Goal: Obtain resource: Download file/media

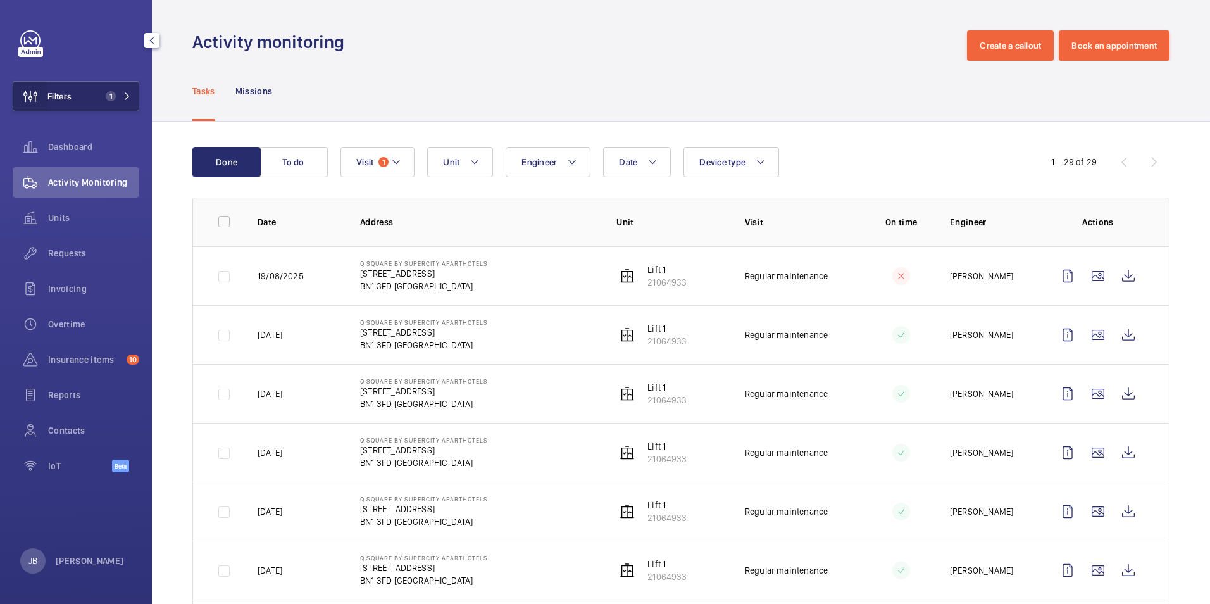
scroll to position [127, 0]
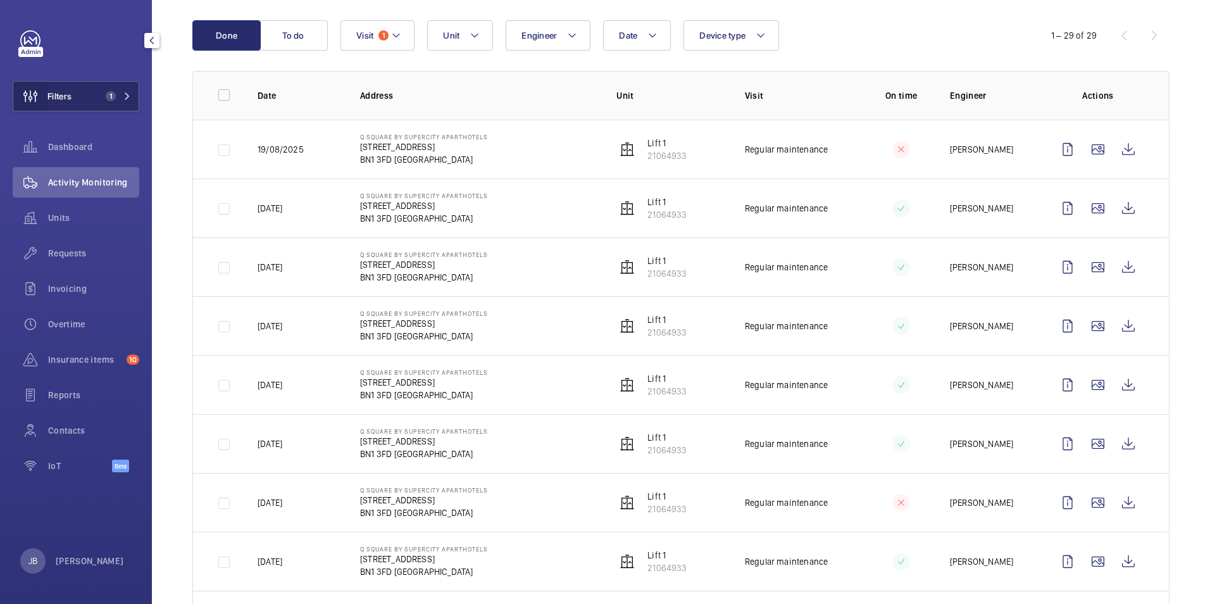
click at [35, 95] on wm-front-icon-button at bounding box center [30, 96] width 34 height 30
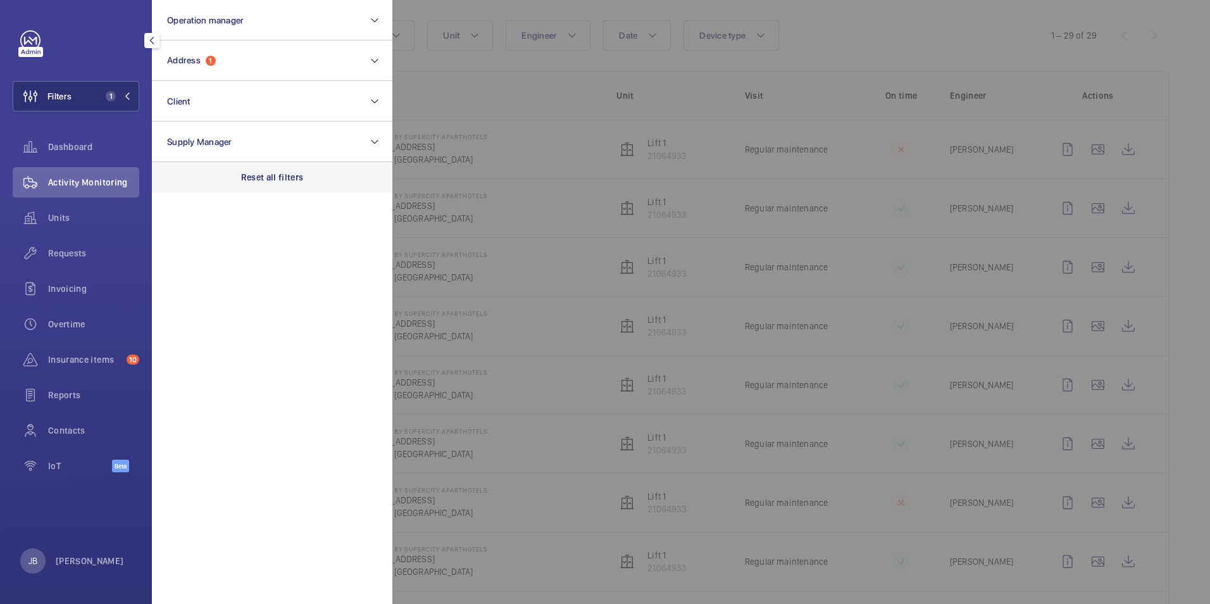
click at [280, 180] on p "Reset all filters" at bounding box center [272, 177] width 63 height 13
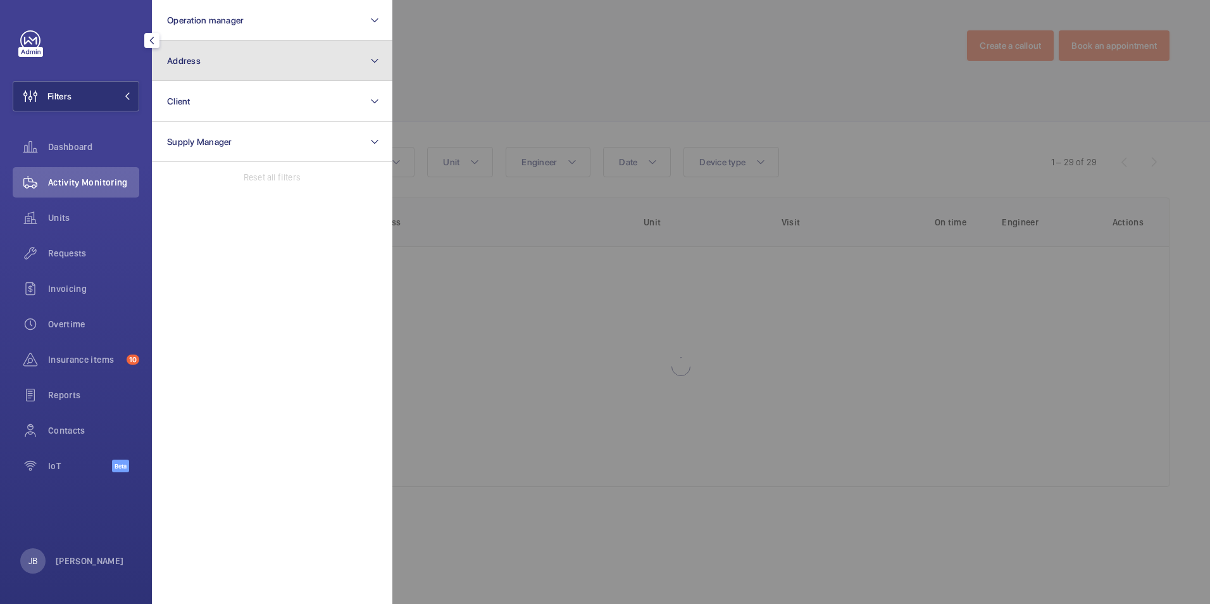
click at [270, 77] on button "Address" at bounding box center [272, 60] width 240 height 40
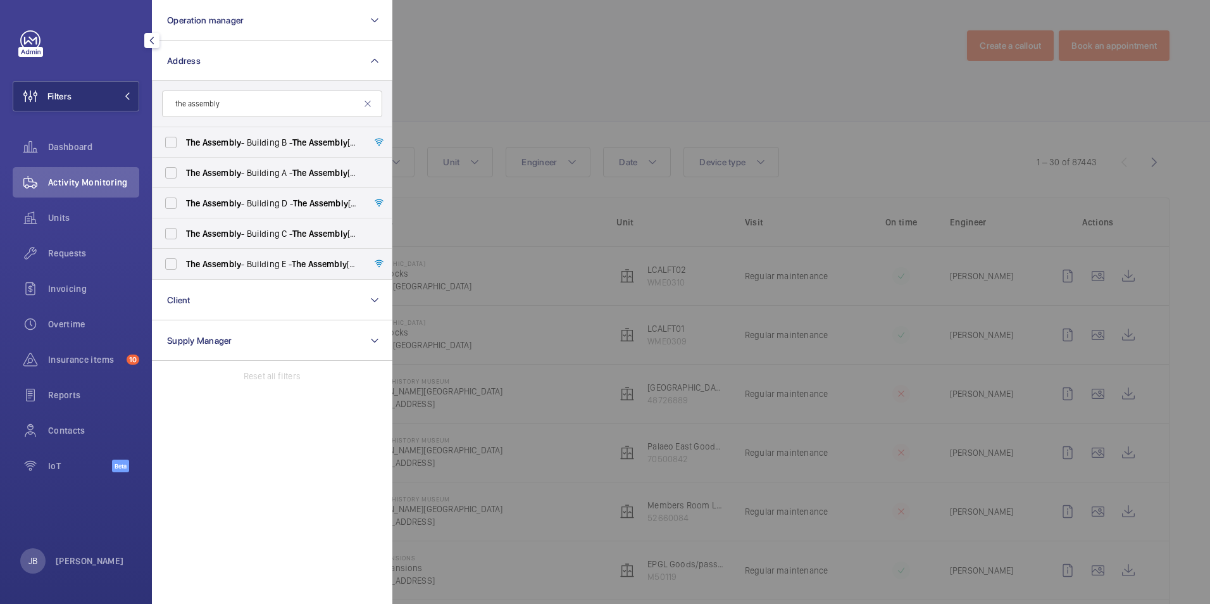
type input "the assembly"
click at [170, 171] on label "The Assembly - Building A - [STREET_ADDRESS]" at bounding box center [262, 173] width 220 height 30
click at [170, 171] on input "The Assembly - Building A - [STREET_ADDRESS]" at bounding box center [170, 172] width 25 height 25
checkbox input "true"
click at [630, 53] on div at bounding box center [997, 302] width 1210 height 604
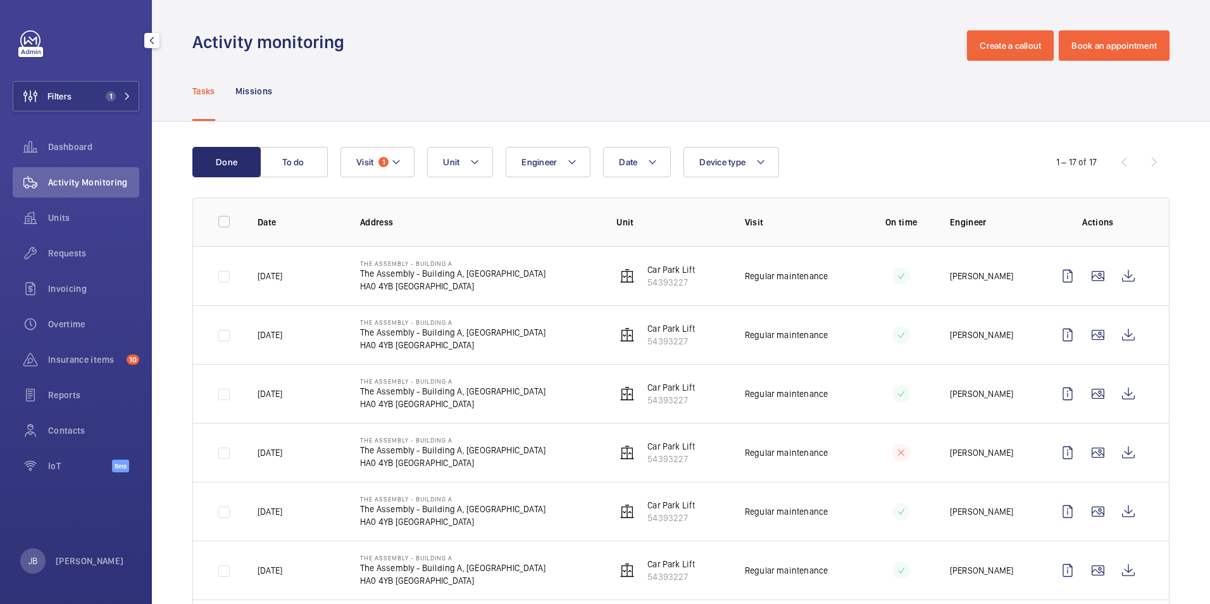
click at [413, 95] on div "Tasks Missions" at bounding box center [680, 91] width 977 height 60
click at [85, 97] on button "Filters 1" at bounding box center [76, 96] width 127 height 30
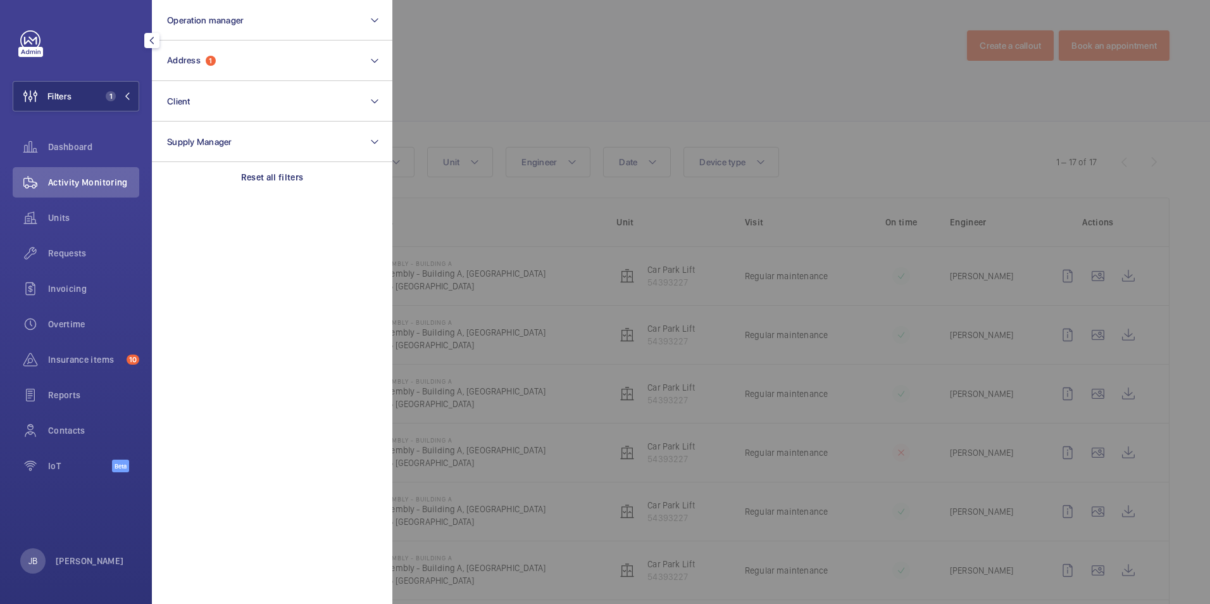
click at [578, 66] on div at bounding box center [997, 302] width 1210 height 604
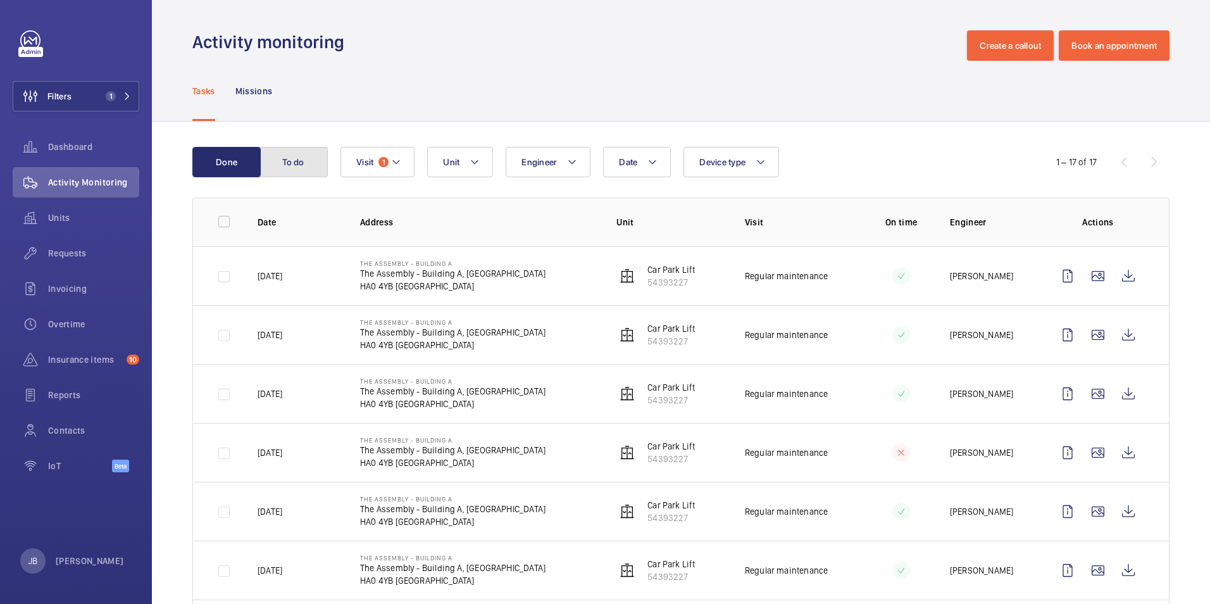
click at [318, 162] on button "To do" at bounding box center [293, 162] width 68 height 30
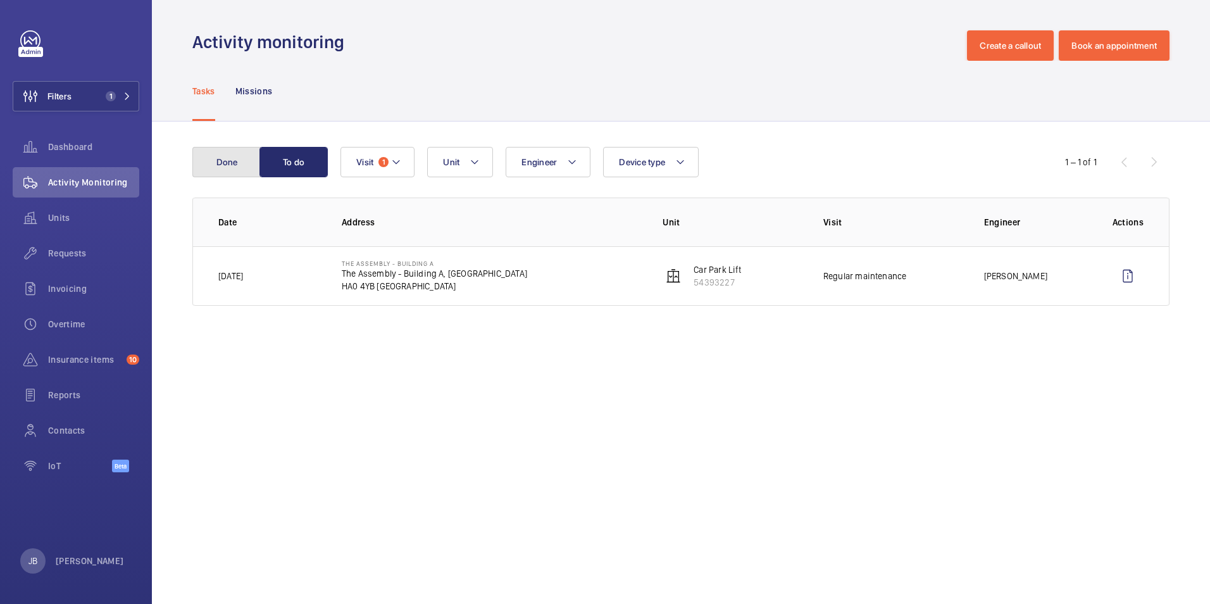
click at [241, 164] on button "Done" at bounding box center [226, 162] width 68 height 30
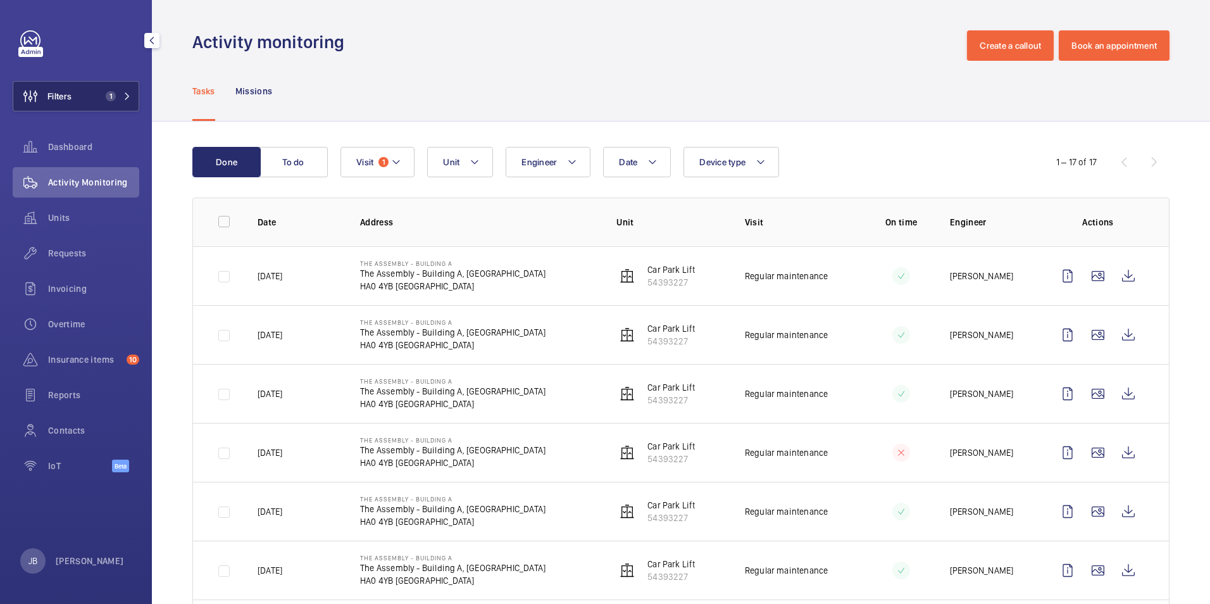
drag, startPoint x: 89, startPoint y: 106, endPoint x: 94, endPoint y: 99, distance: 8.6
click at [86, 106] on button "Filters 1" at bounding box center [76, 96] width 127 height 30
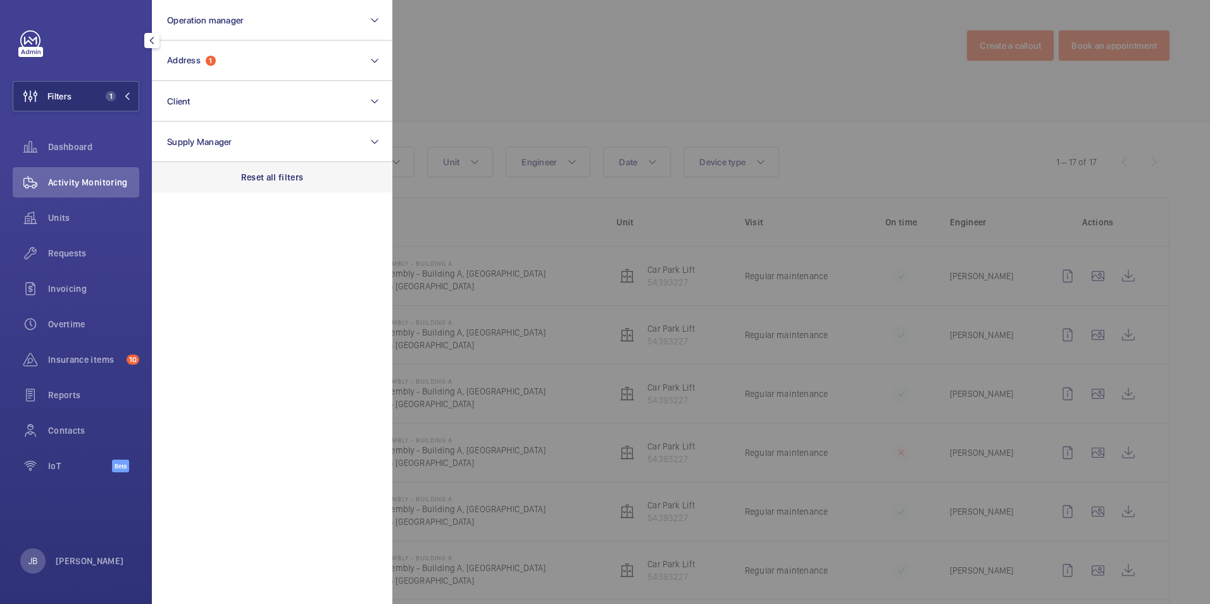
click at [265, 171] on p "Reset all filters" at bounding box center [272, 177] width 63 height 13
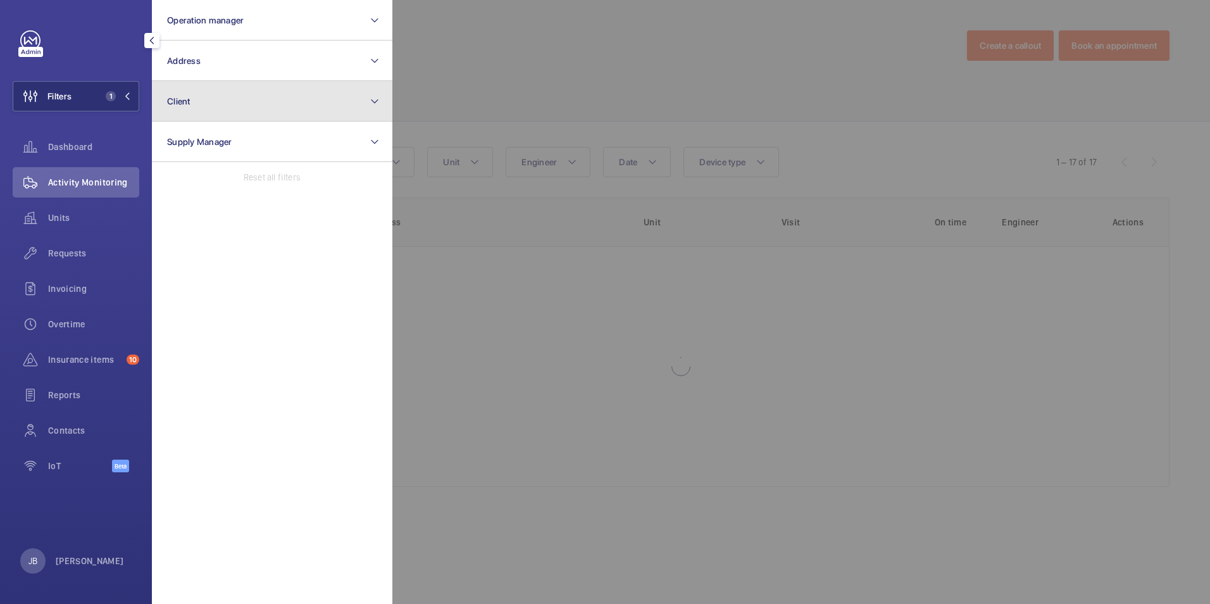
click at [242, 115] on button "Client" at bounding box center [272, 101] width 240 height 40
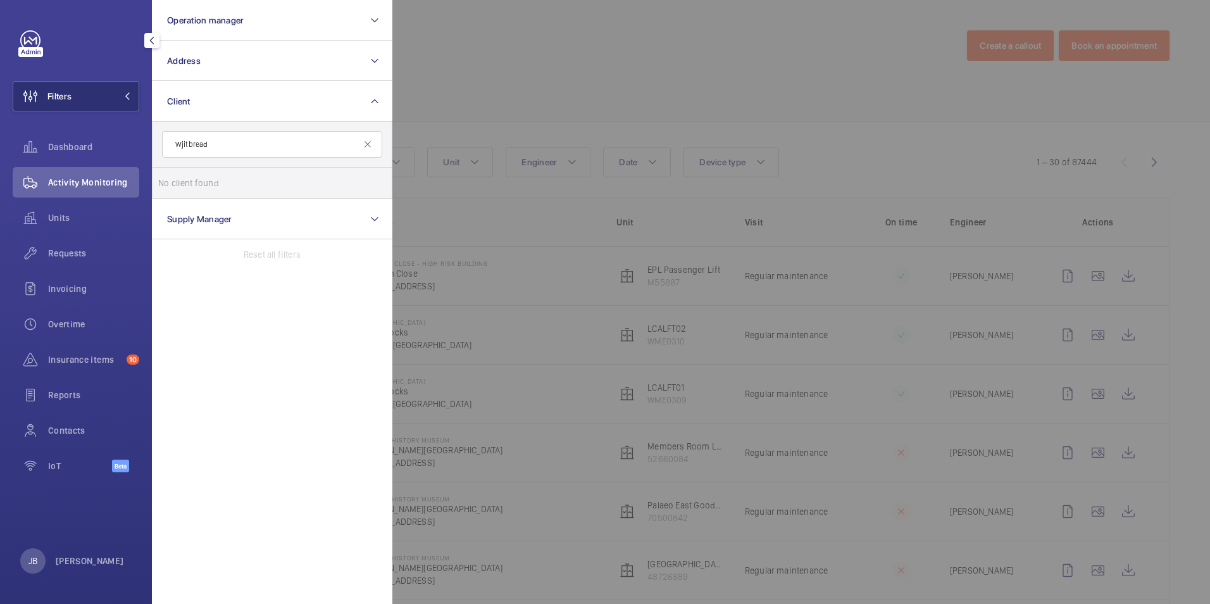
click at [183, 149] on input "Wjitbread" at bounding box center [272, 144] width 220 height 27
type input "Whitbread"
click at [208, 187] on span "Whitbread" at bounding box center [207, 183] width 42 height 10
click at [183, 187] on input "Whitbread Group PLC" at bounding box center [170, 182] width 25 height 25
checkbox input "true"
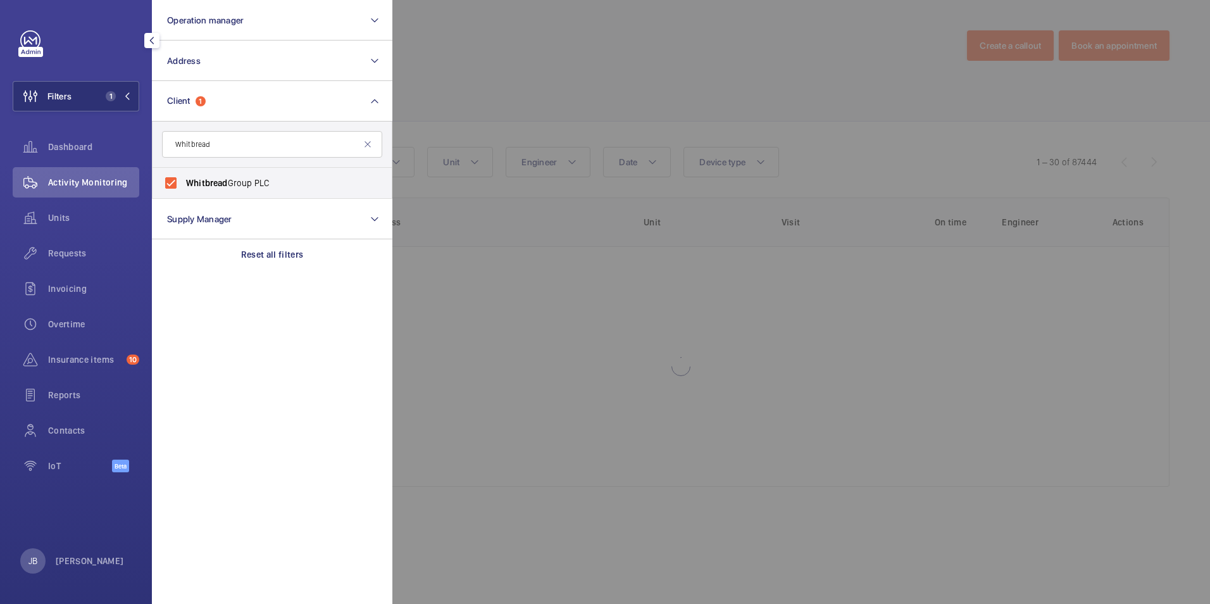
click at [433, 74] on div at bounding box center [997, 302] width 1210 height 604
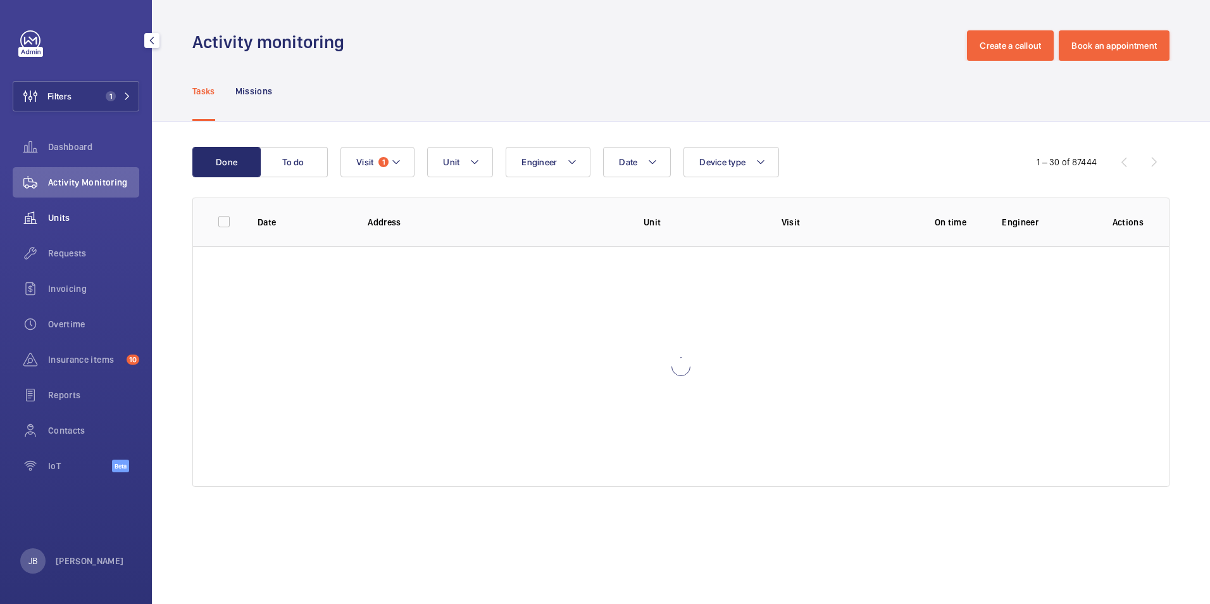
click at [56, 216] on span "Units" at bounding box center [93, 217] width 91 height 13
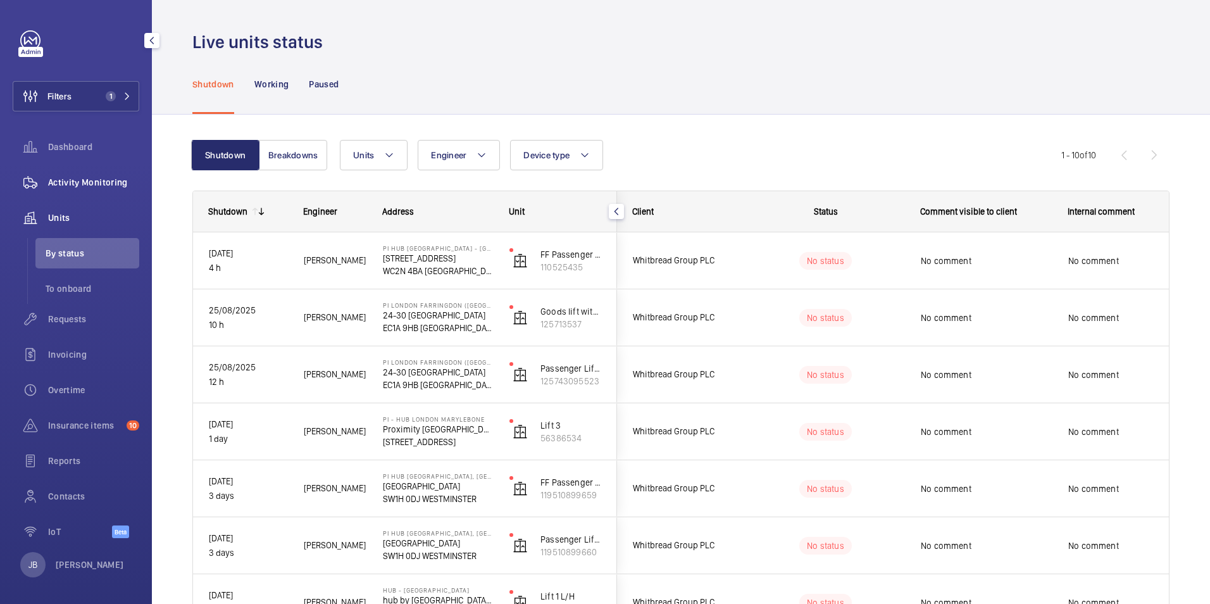
click at [79, 175] on div "Activity Monitoring" at bounding box center [76, 182] width 127 height 30
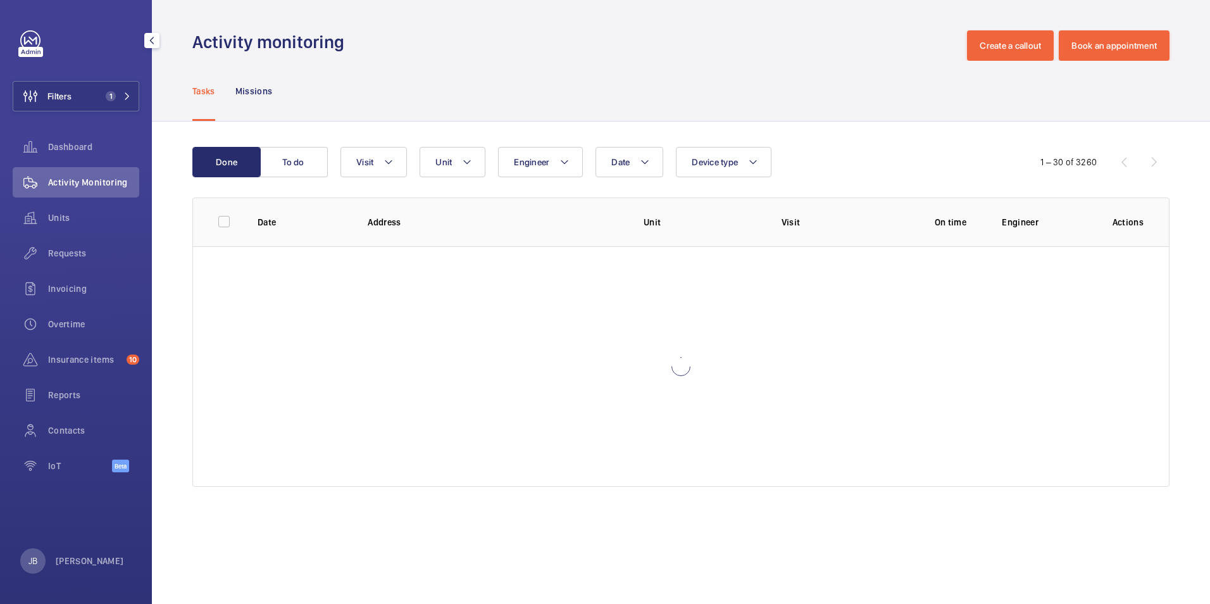
click at [568, 47] on div "Activity monitoring Create a callout Book an appointment" at bounding box center [680, 45] width 977 height 30
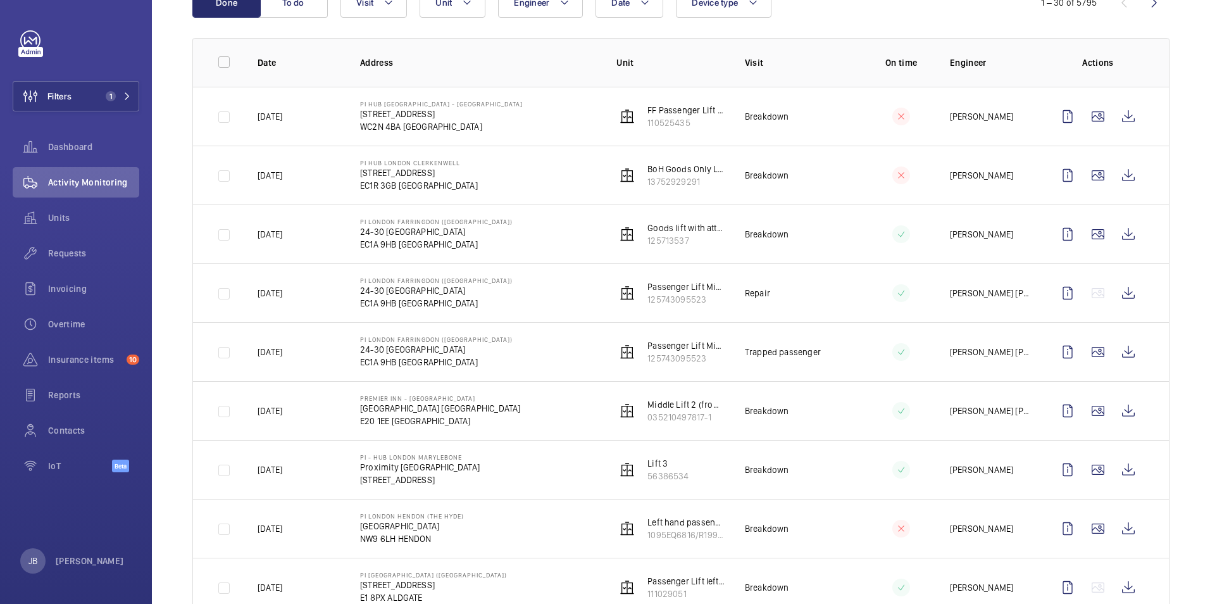
scroll to position [190, 0]
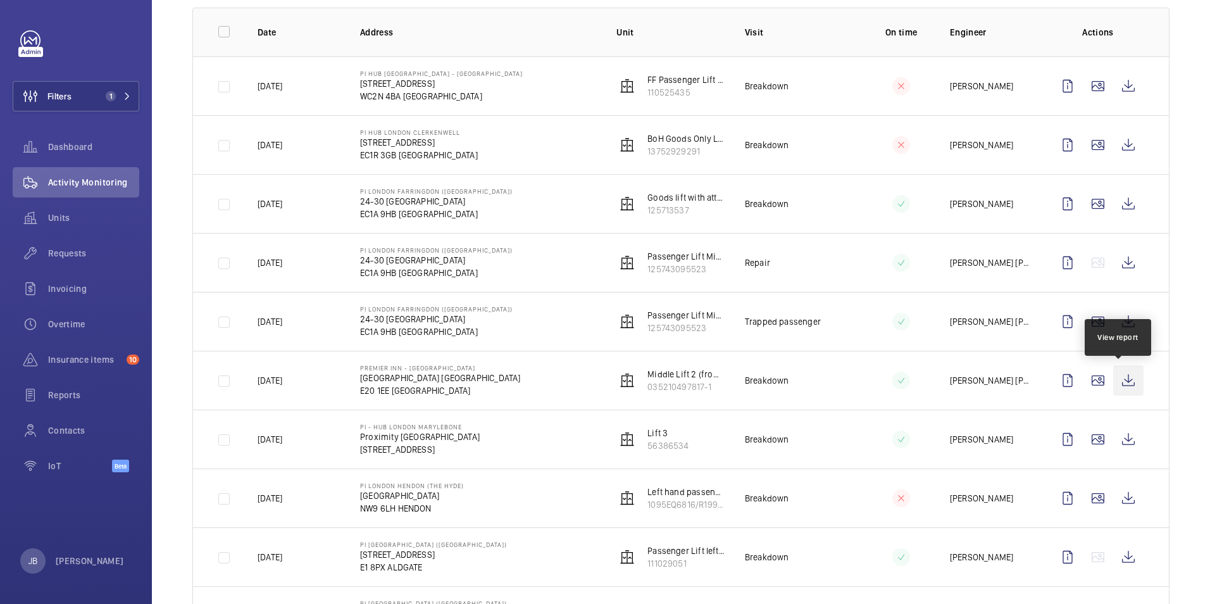
click at [1117, 378] on wm-front-icon-button at bounding box center [1128, 380] width 30 height 30
click at [71, 91] on span "Filters" at bounding box center [59, 96] width 24 height 13
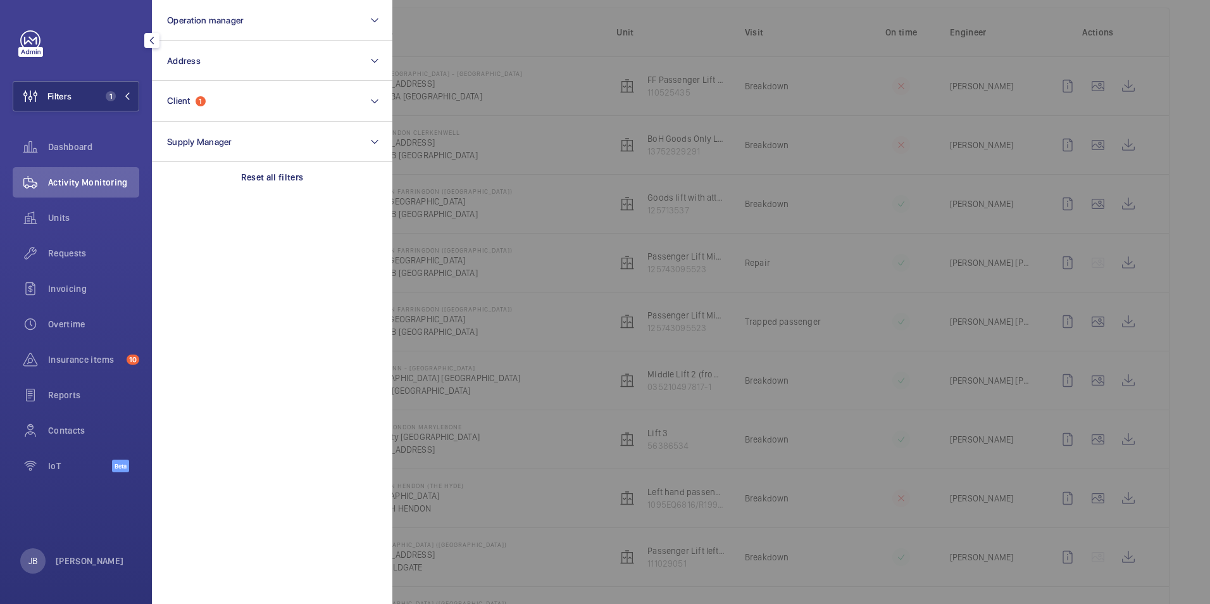
click at [547, 89] on div at bounding box center [997, 302] width 1210 height 604
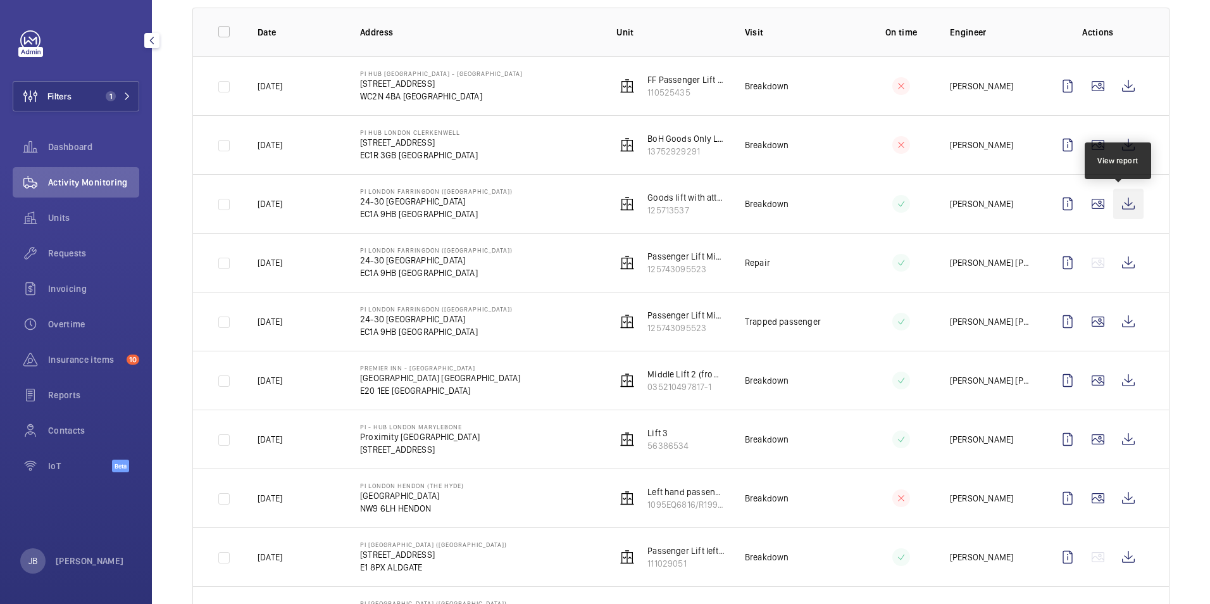
click at [1116, 204] on wm-front-icon-button at bounding box center [1128, 204] width 30 height 30
click at [97, 94] on button "Filters 1" at bounding box center [76, 96] width 127 height 30
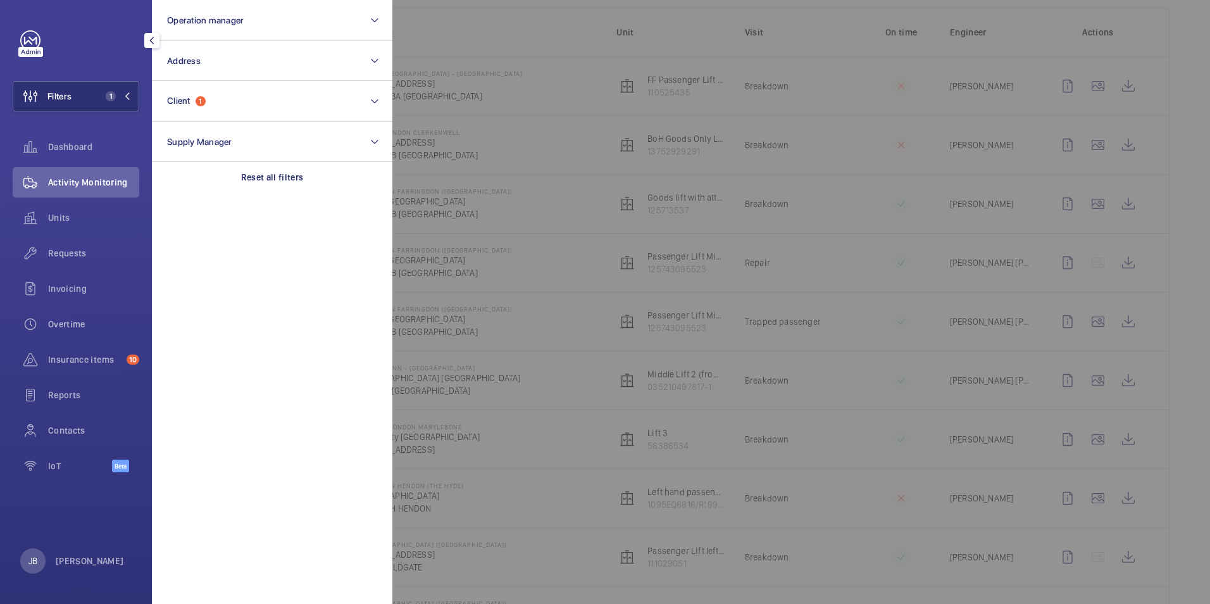
click at [538, 162] on div at bounding box center [997, 302] width 1210 height 604
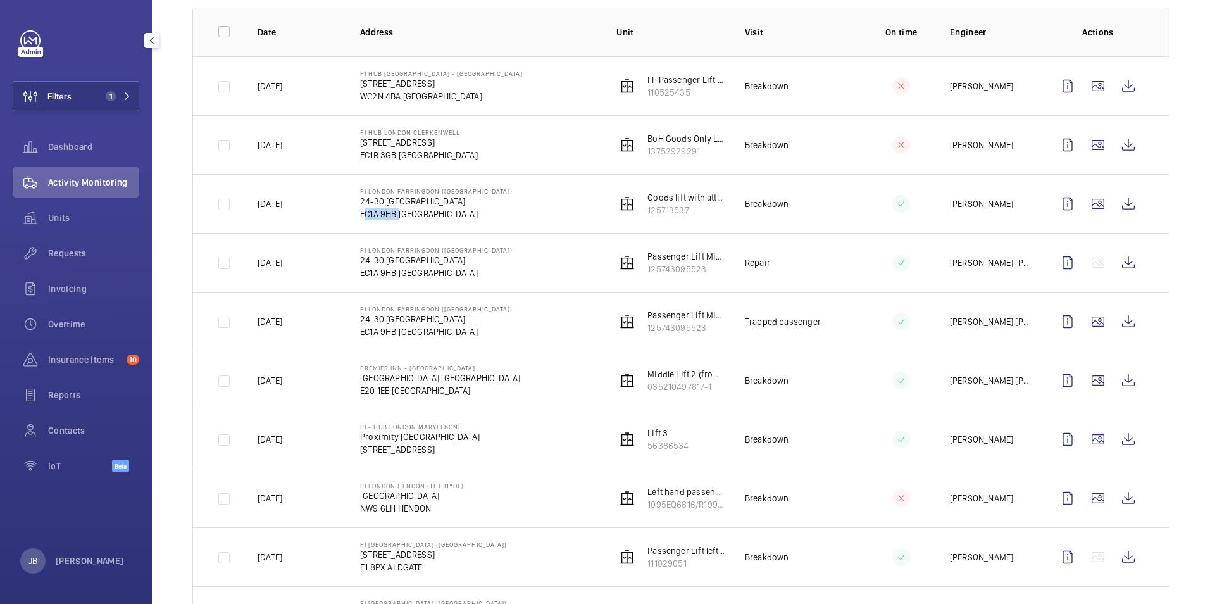
drag, startPoint x: 357, startPoint y: 214, endPoint x: 395, endPoint y: 215, distance: 37.4
click at [395, 215] on td "PI London Farringdon ([GEOGRAPHIC_DATA]) [STREET_ADDRESS]" at bounding box center [468, 203] width 256 height 59
copy p "EC1A 9HB"
drag, startPoint x: 361, startPoint y: 192, endPoint x: 378, endPoint y: 192, distance: 16.5
click at [378, 192] on p "PI London Farringdon ([GEOGRAPHIC_DATA])" at bounding box center [436, 191] width 152 height 8
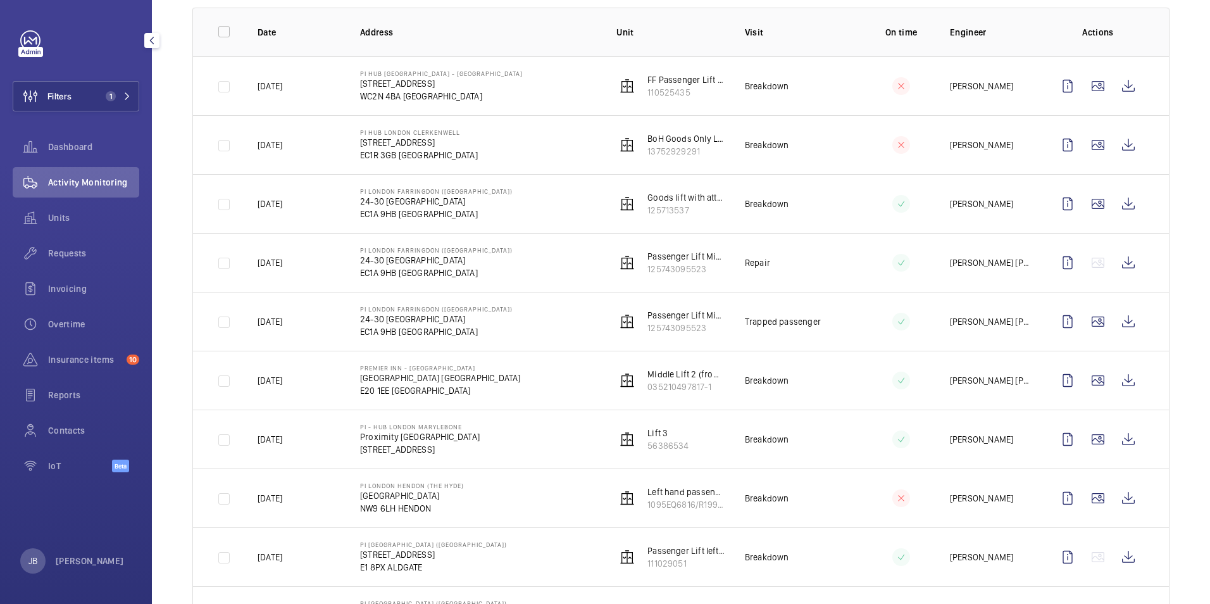
drag, startPoint x: 378, startPoint y: 192, endPoint x: 359, endPoint y: 189, distance: 19.1
click at [360, 189] on p "PI London Farringdon ([GEOGRAPHIC_DATA])" at bounding box center [436, 191] width 152 height 8
drag, startPoint x: 359, startPoint y: 189, endPoint x: 438, endPoint y: 192, distance: 79.8
click at [438, 192] on p "PI London Farringdon ([GEOGRAPHIC_DATA])" at bounding box center [436, 191] width 152 height 8
drag, startPoint x: 438, startPoint y: 192, endPoint x: 431, endPoint y: 190, distance: 8.0
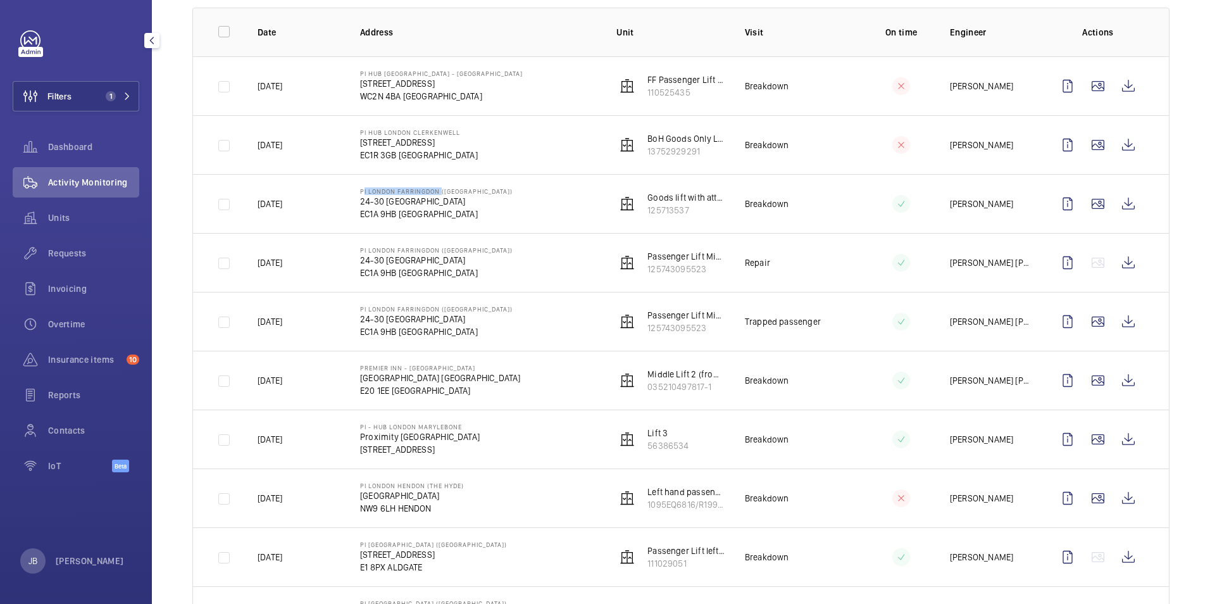
copy p "PI London Farringdon"
click at [1119, 146] on wm-front-icon-button at bounding box center [1128, 145] width 30 height 30
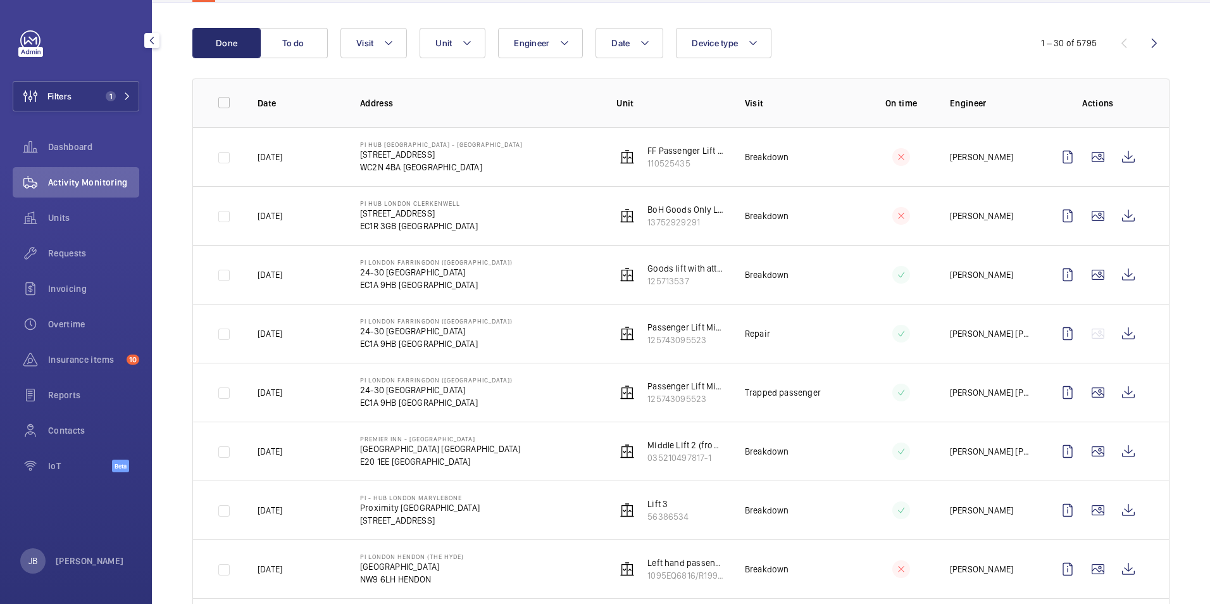
scroll to position [0, 0]
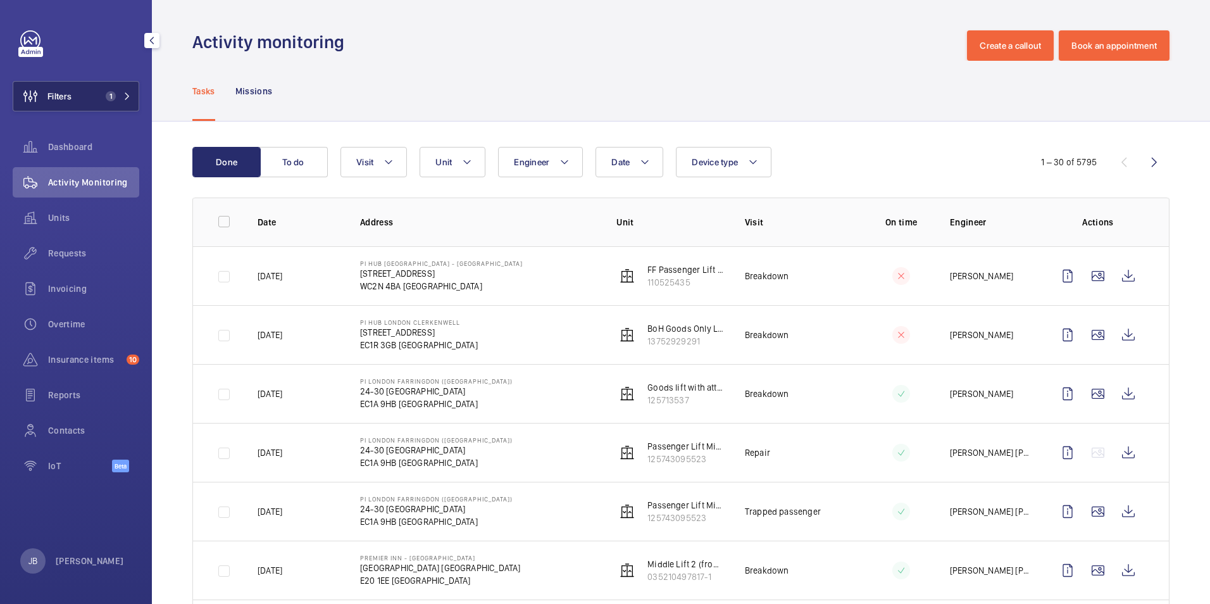
click at [61, 104] on span "Filters" at bounding box center [42, 96] width 58 height 30
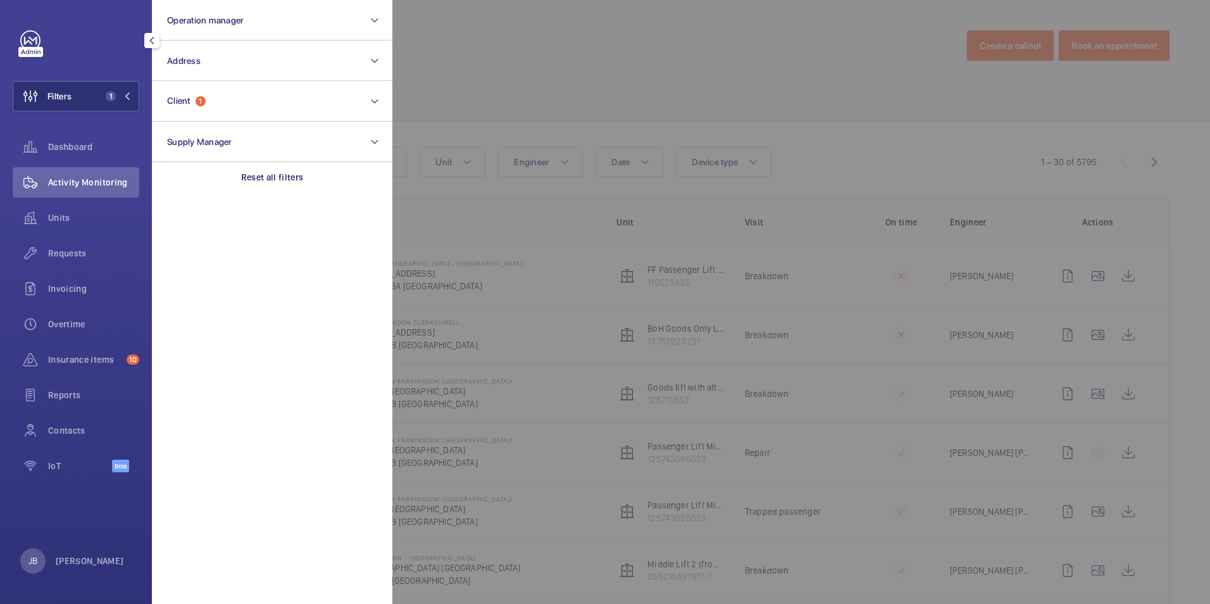
click at [543, 67] on div at bounding box center [997, 302] width 1210 height 604
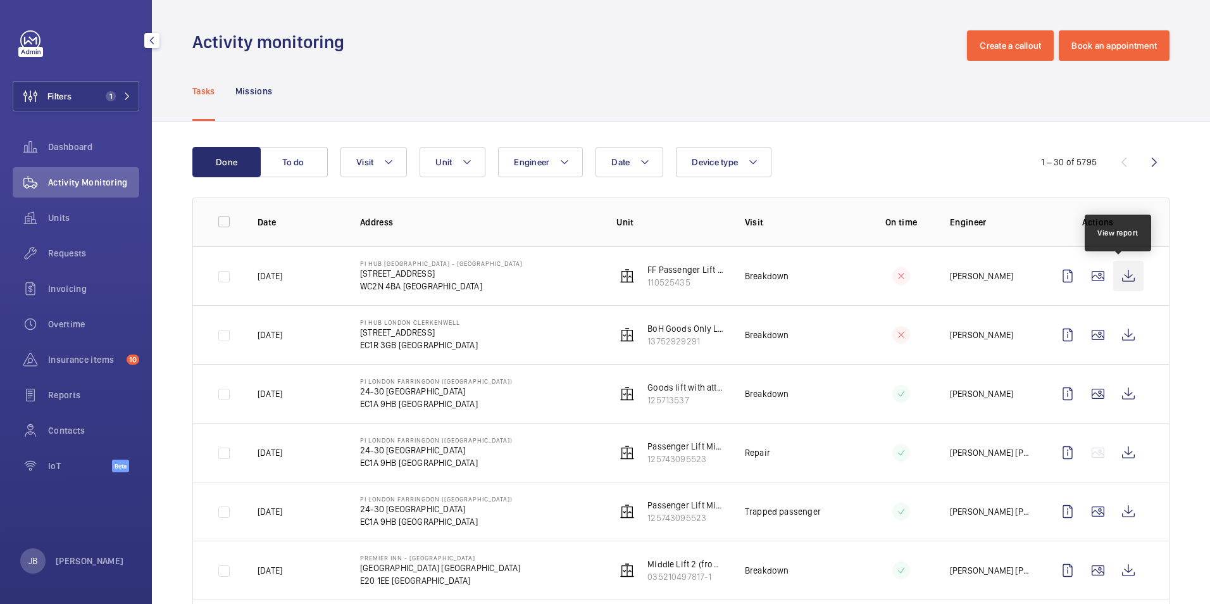
click at [1122, 273] on wm-front-icon-button at bounding box center [1128, 276] width 30 height 30
